Goal: Navigation & Orientation: Find specific page/section

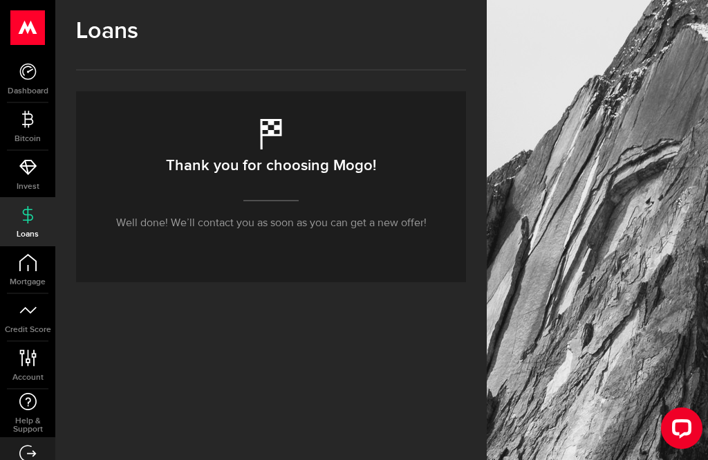
click at [19, 169] on icon at bounding box center [27, 166] width 17 height 17
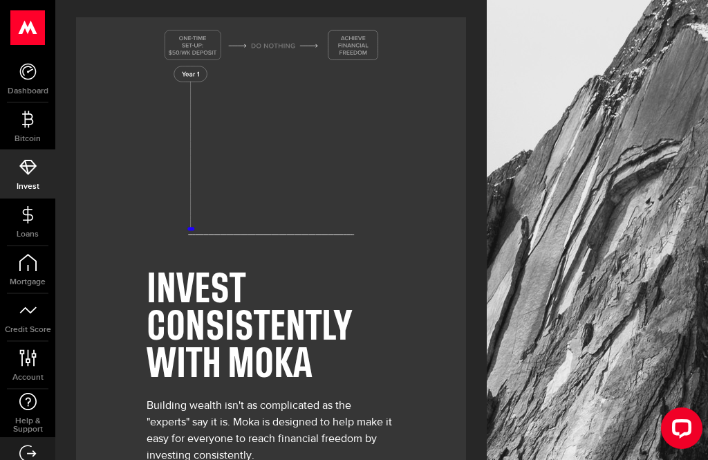
click at [31, 124] on use at bounding box center [27, 119] width 11 height 17
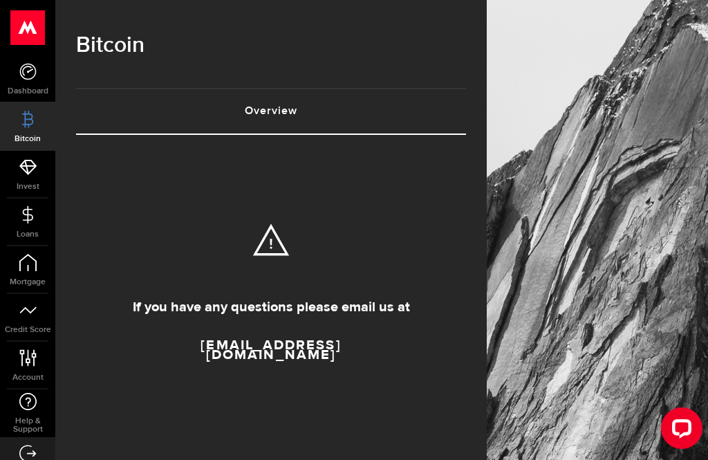
click at [25, 77] on icon at bounding box center [27, 71] width 17 height 17
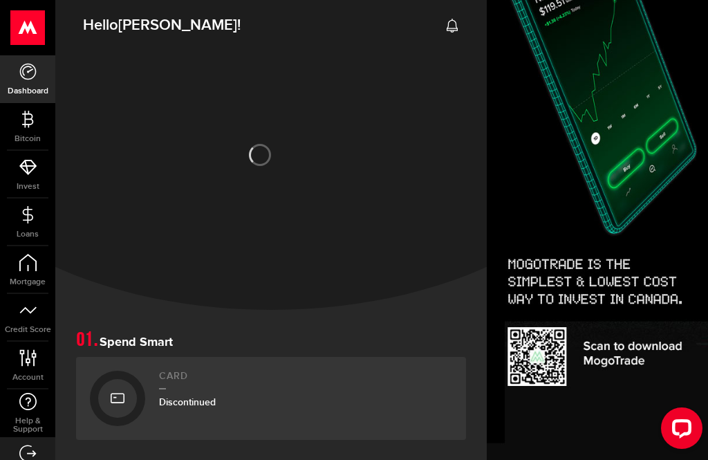
click at [20, 113] on icon at bounding box center [27, 119] width 17 height 17
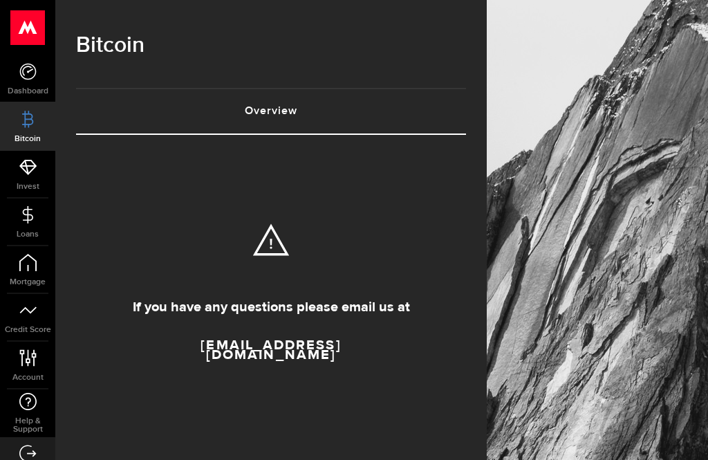
click at [17, 68] on link "Dashboard" at bounding box center [27, 78] width 55 height 47
